Goal: Information Seeking & Learning: Learn about a topic

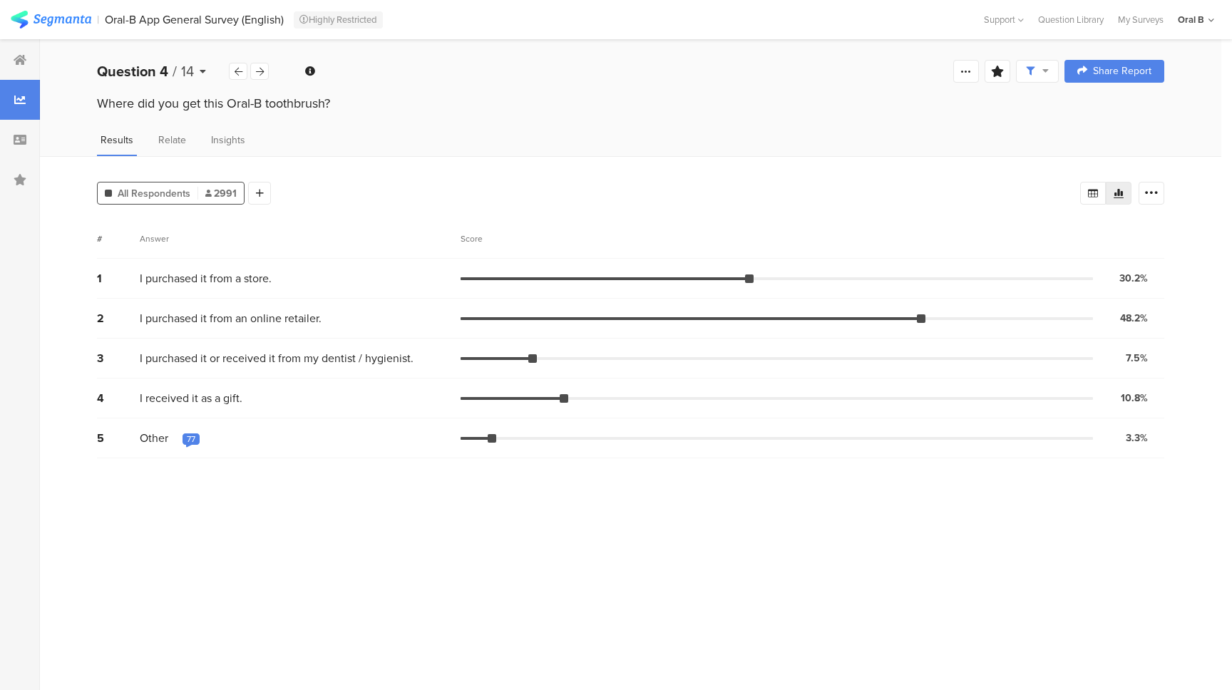
click at [201, 66] on icon at bounding box center [203, 71] width 6 height 10
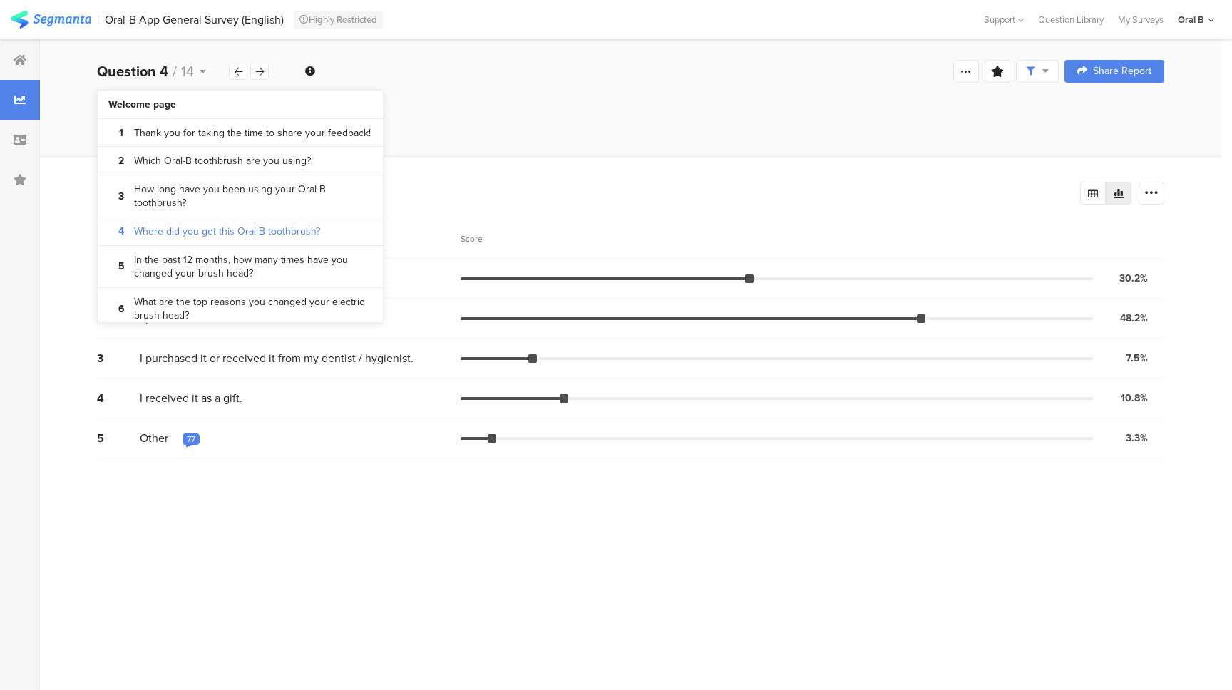
click at [497, 89] on div "Question 4 / 14 Question Type Multiple Choice Required This question was requir…" at bounding box center [630, 71] width 1181 height 46
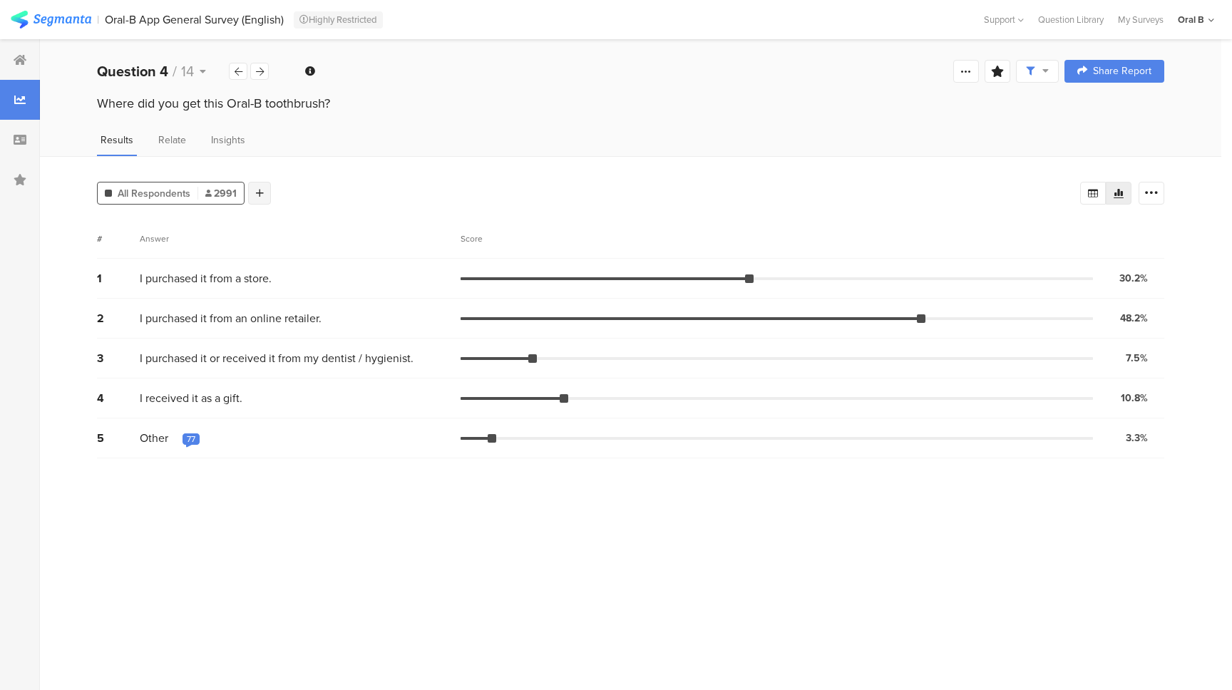
click at [259, 188] on icon at bounding box center [260, 193] width 8 height 10
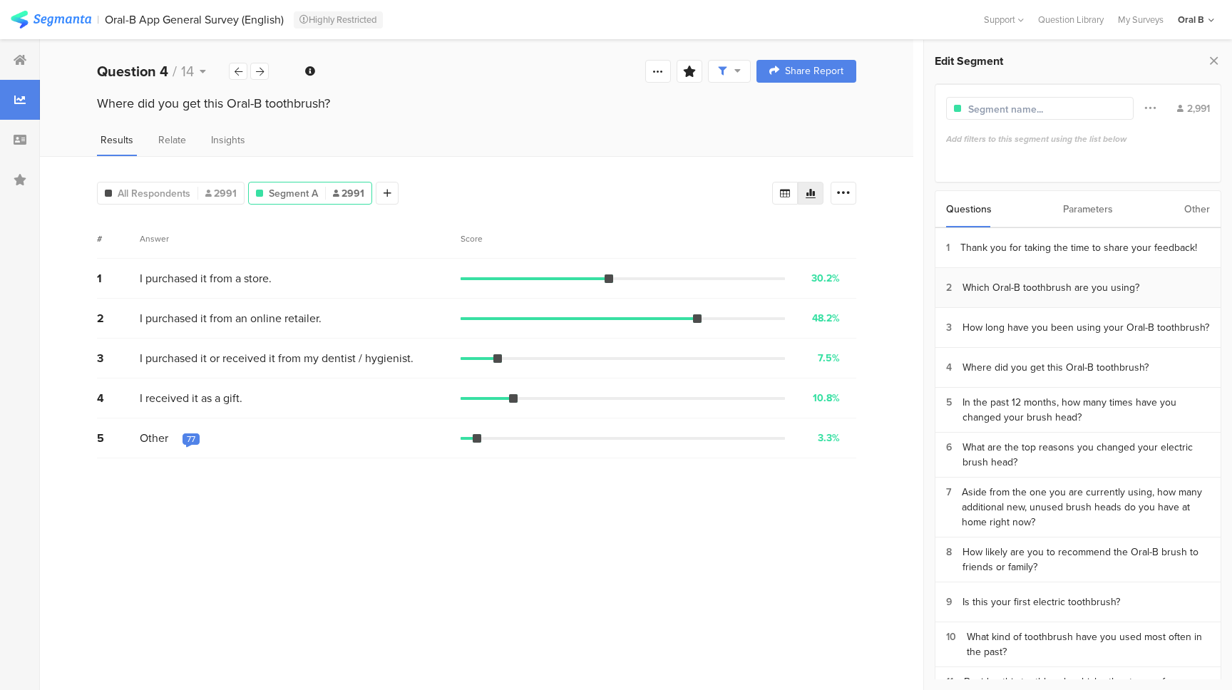
click at [1043, 296] on section "2 Which Oral-B toothbrush are you using?" at bounding box center [1077, 288] width 285 height 40
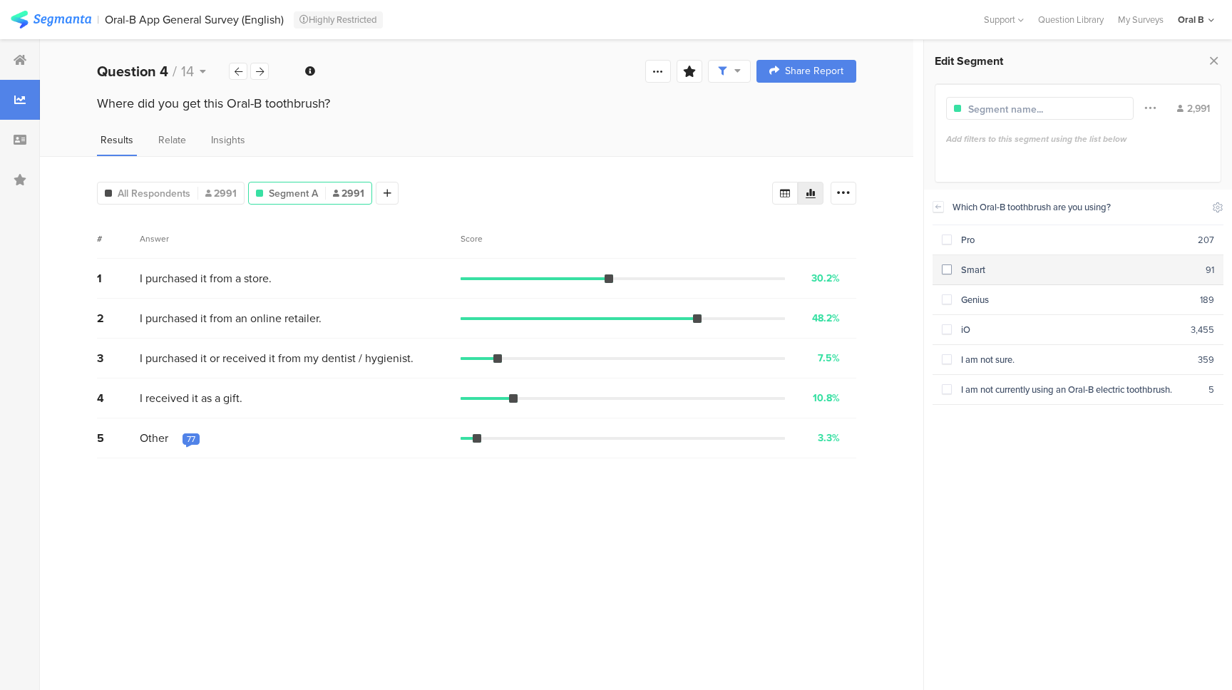
click at [957, 274] on div "Smart" at bounding box center [1079, 270] width 254 height 14
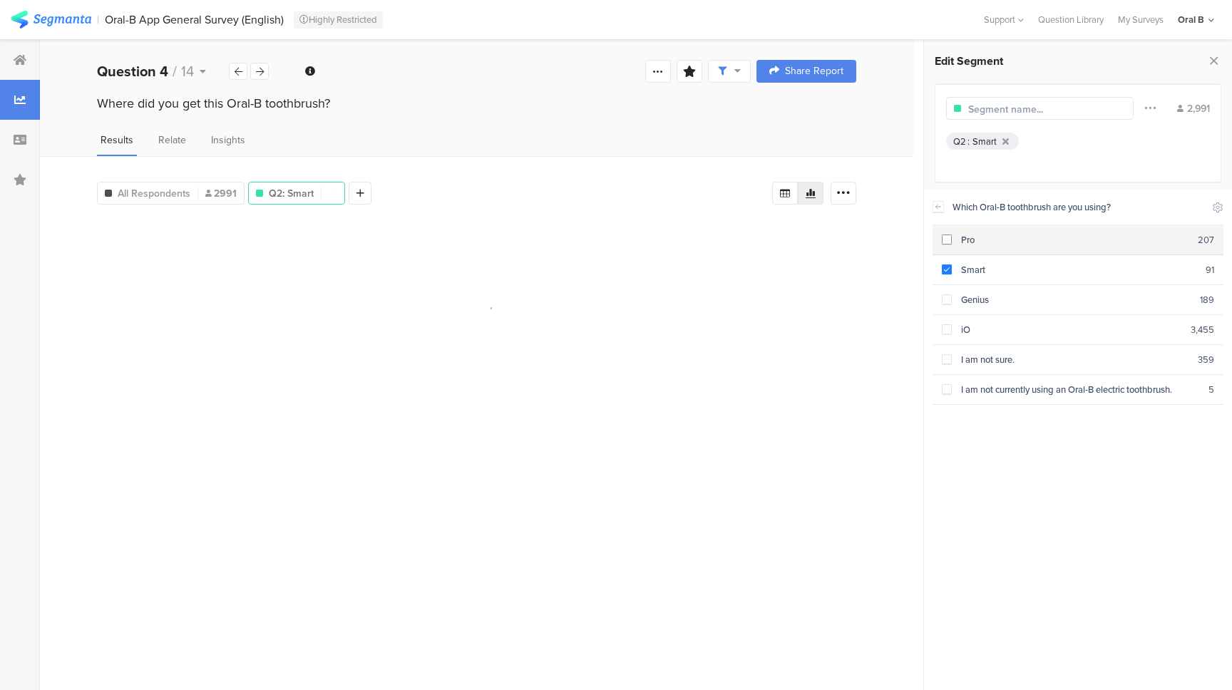
click at [957, 243] on div "Pro" at bounding box center [1075, 240] width 246 height 14
click at [960, 303] on div "Genius" at bounding box center [1076, 300] width 248 height 14
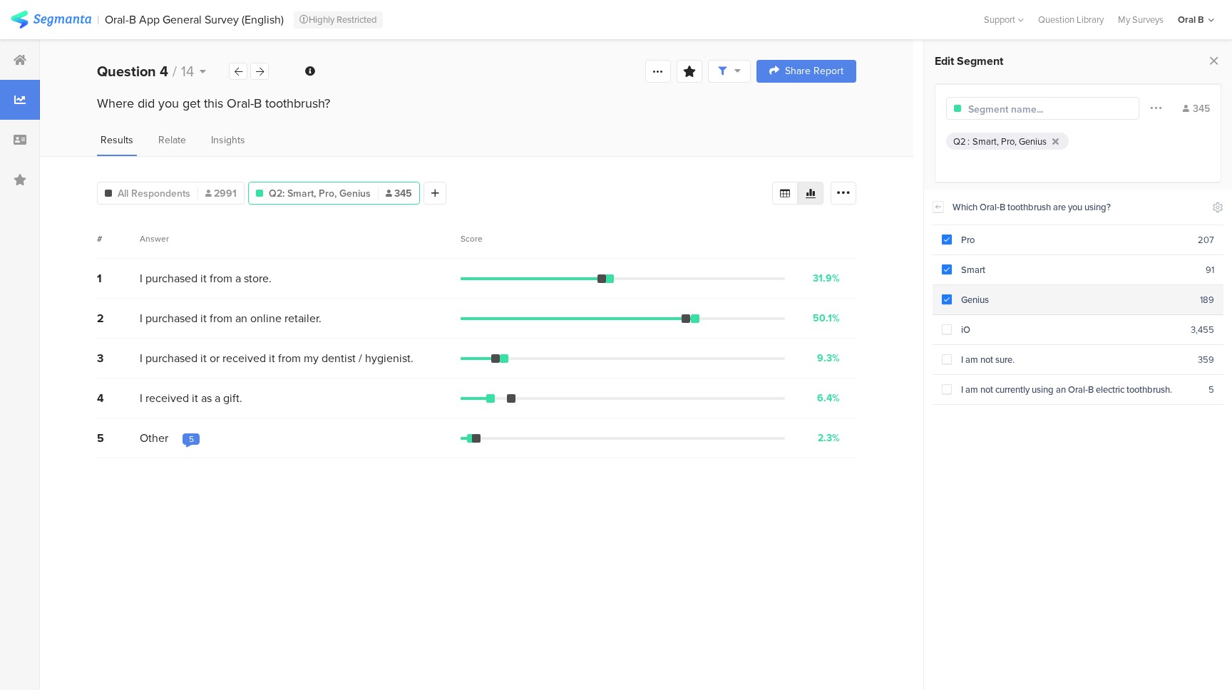
click at [943, 299] on span at bounding box center [947, 299] width 10 height 10
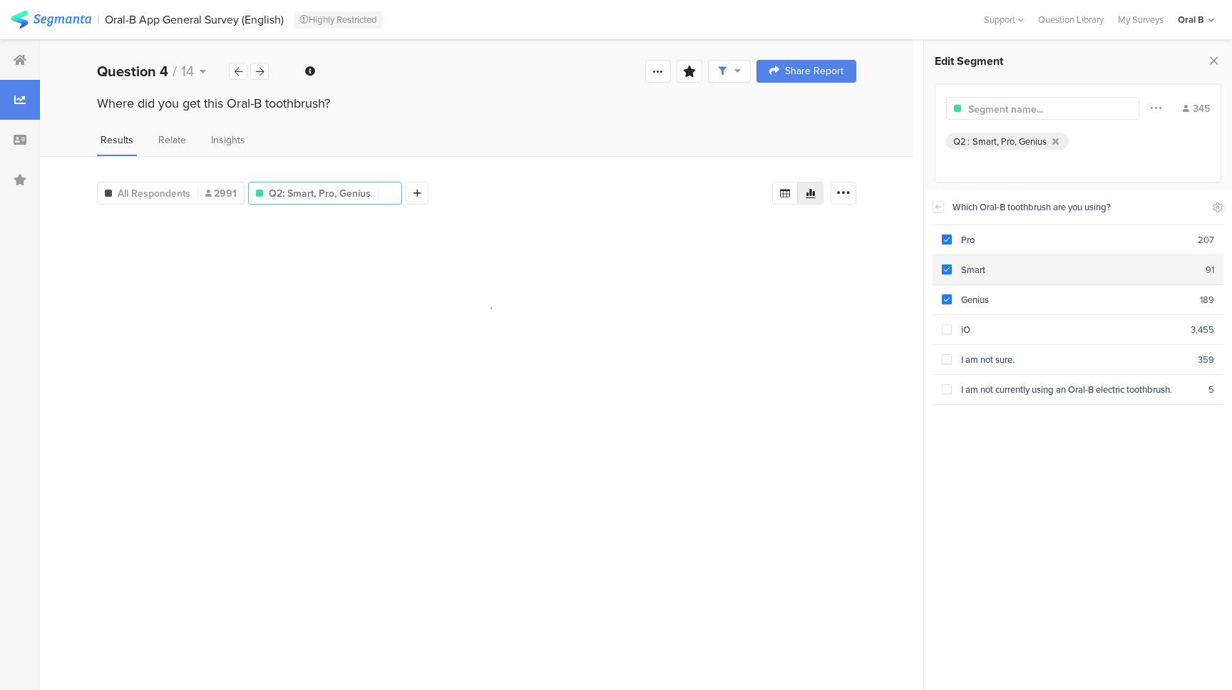
click at [951, 264] on span at bounding box center [947, 269] width 10 height 10
click at [950, 239] on span at bounding box center [947, 240] width 10 height 10
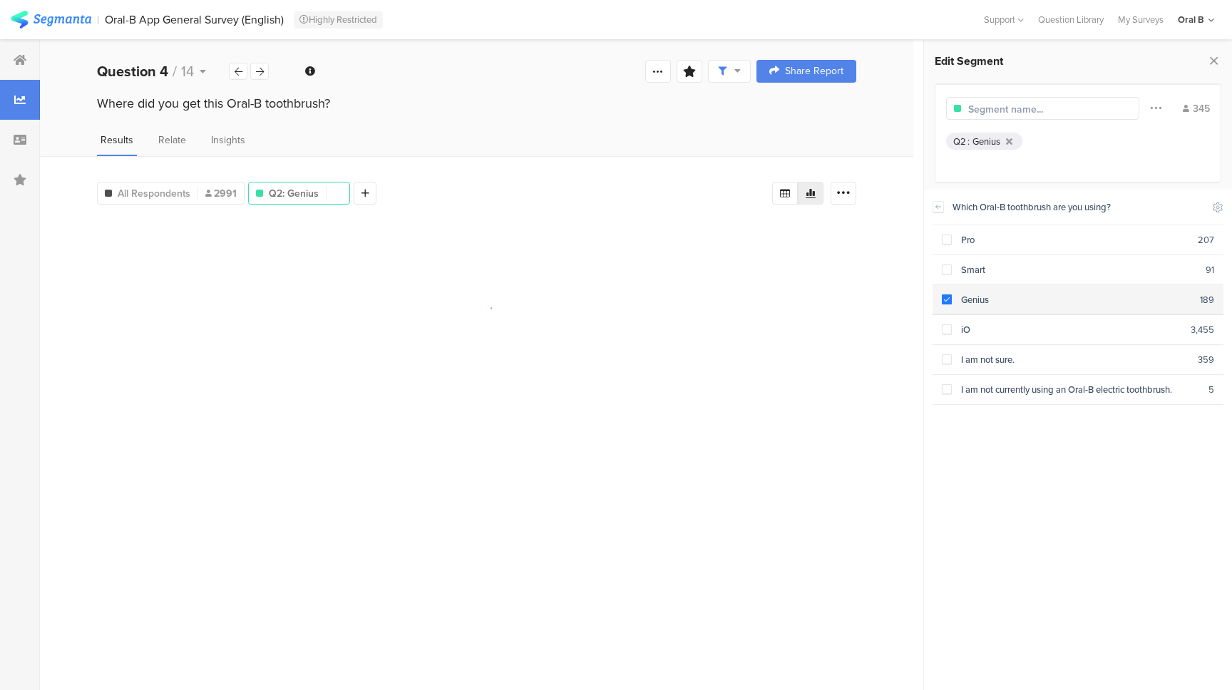
click at [950, 292] on label at bounding box center [947, 299] width 10 height 15
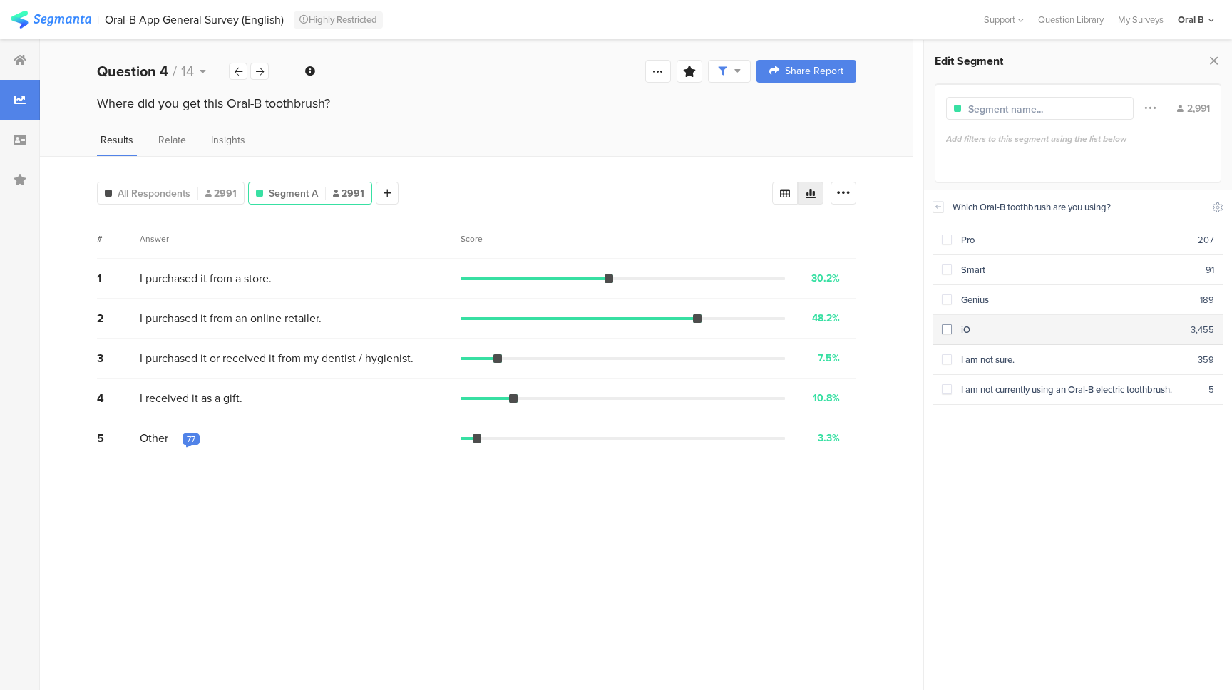
click at [950, 325] on span at bounding box center [947, 329] width 10 height 10
click at [944, 327] on span at bounding box center [947, 329] width 10 height 10
click at [946, 302] on span at bounding box center [947, 299] width 10 height 10
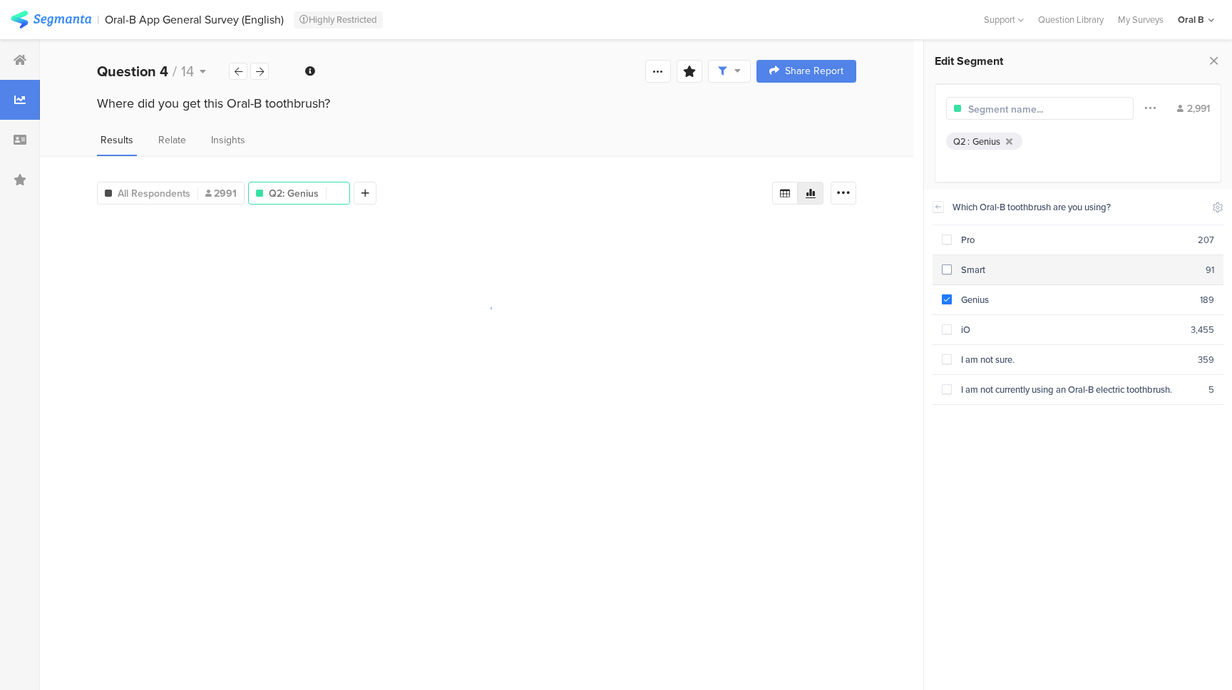
click at [947, 272] on span at bounding box center [947, 269] width 10 height 10
click at [947, 232] on label at bounding box center [947, 239] width 10 height 15
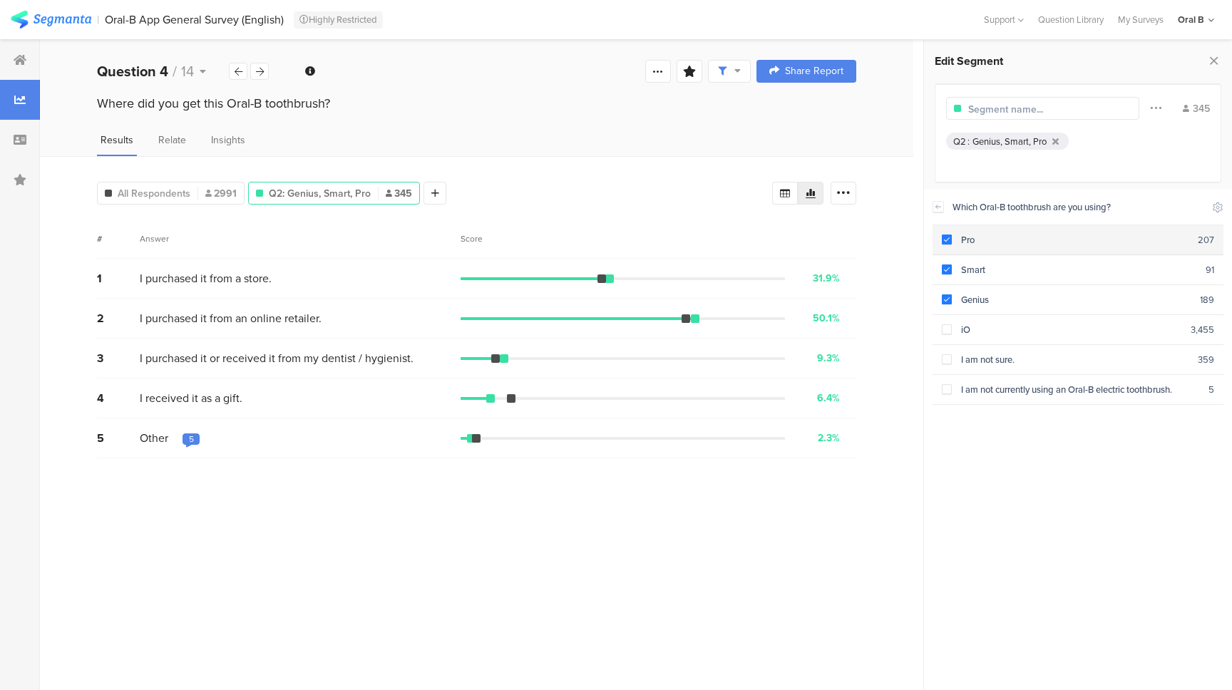
click at [947, 243] on span at bounding box center [947, 240] width 10 height 10
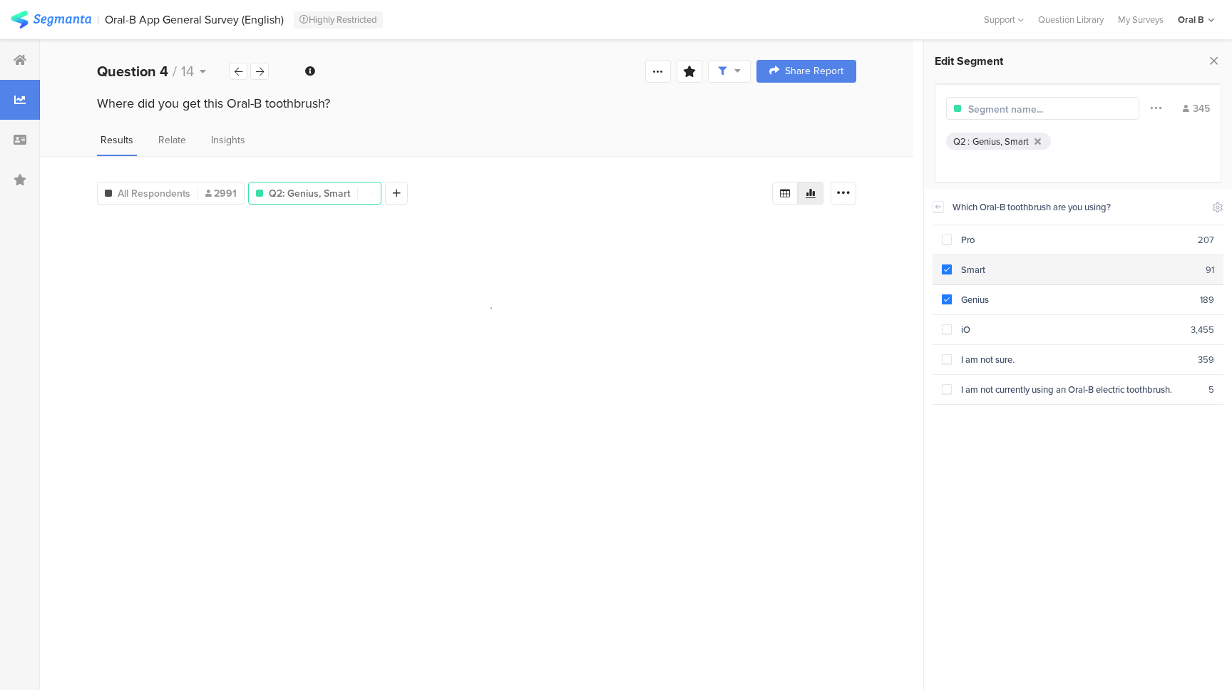
click at [947, 267] on span at bounding box center [947, 269] width 10 height 10
click at [947, 298] on span at bounding box center [947, 299] width 10 height 10
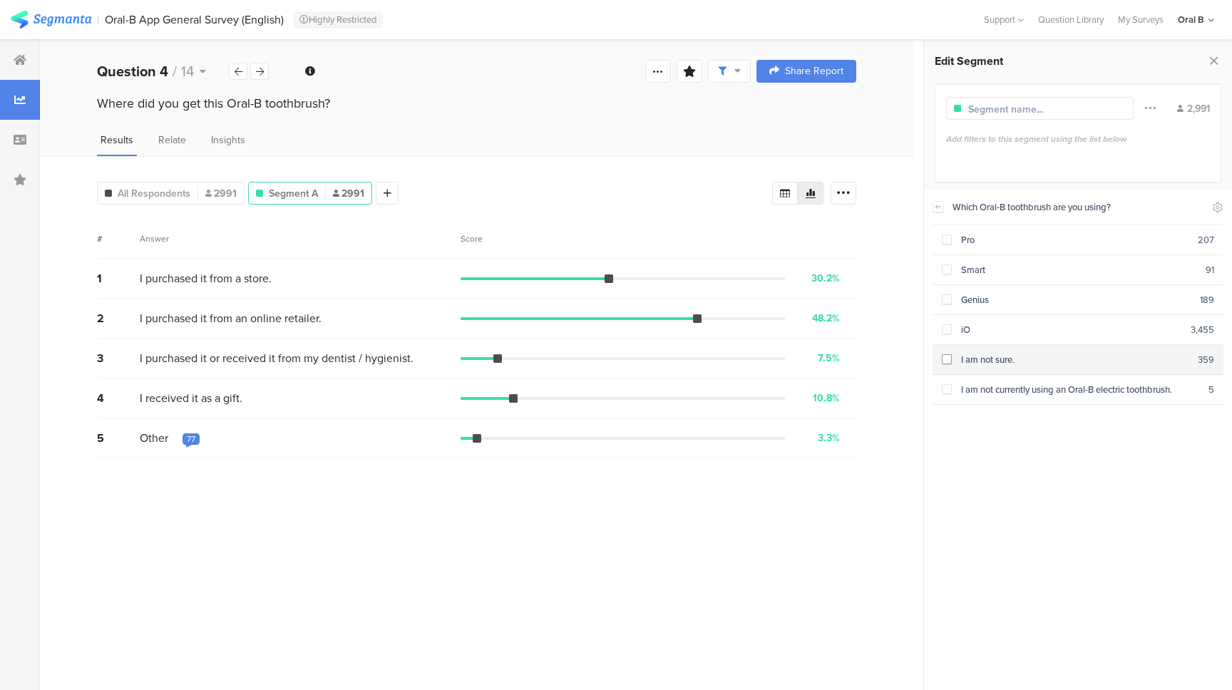
click at [946, 354] on span at bounding box center [947, 359] width 10 height 10
